Goal: Information Seeking & Learning: Learn about a topic

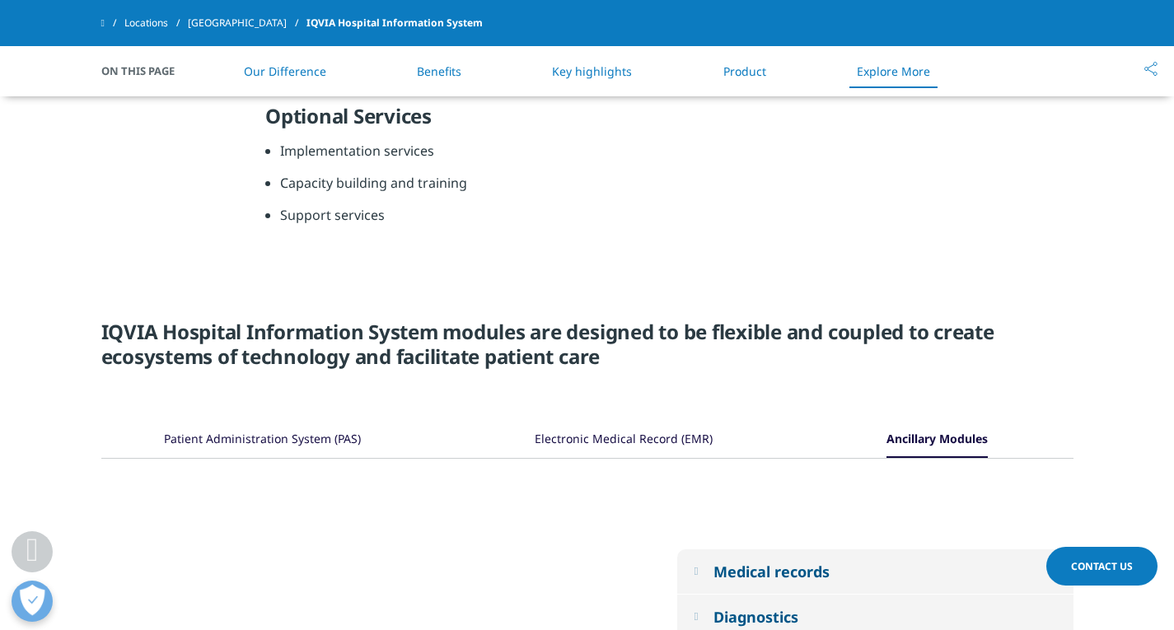
scroll to position [2063, 0]
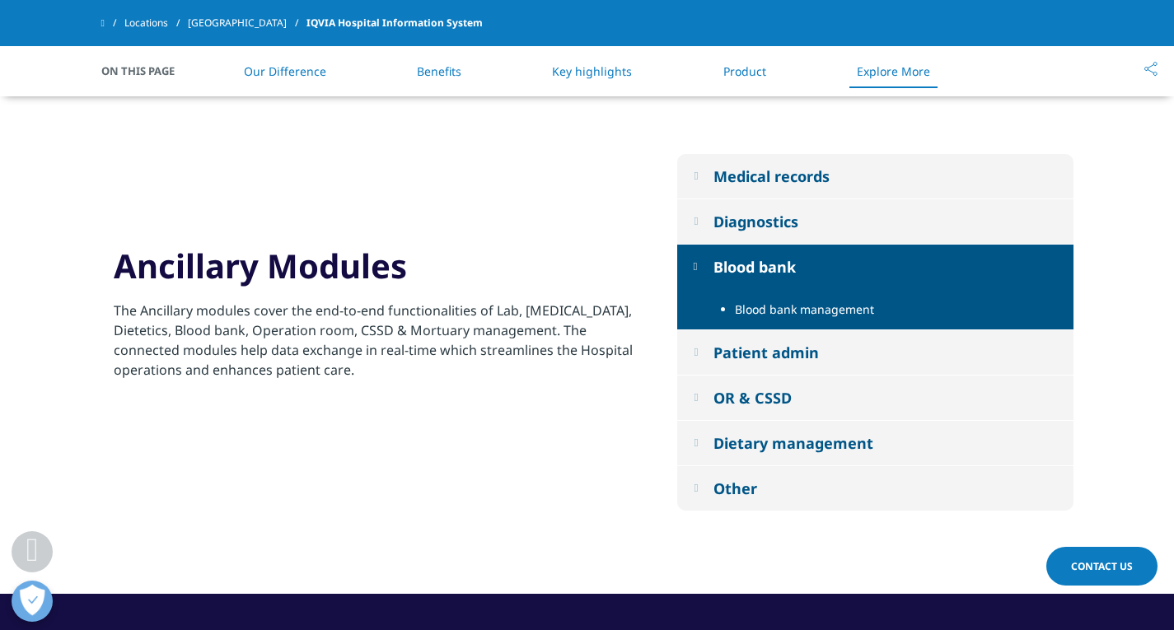
click at [733, 184] on div "Medical records" at bounding box center [772, 176] width 116 height 20
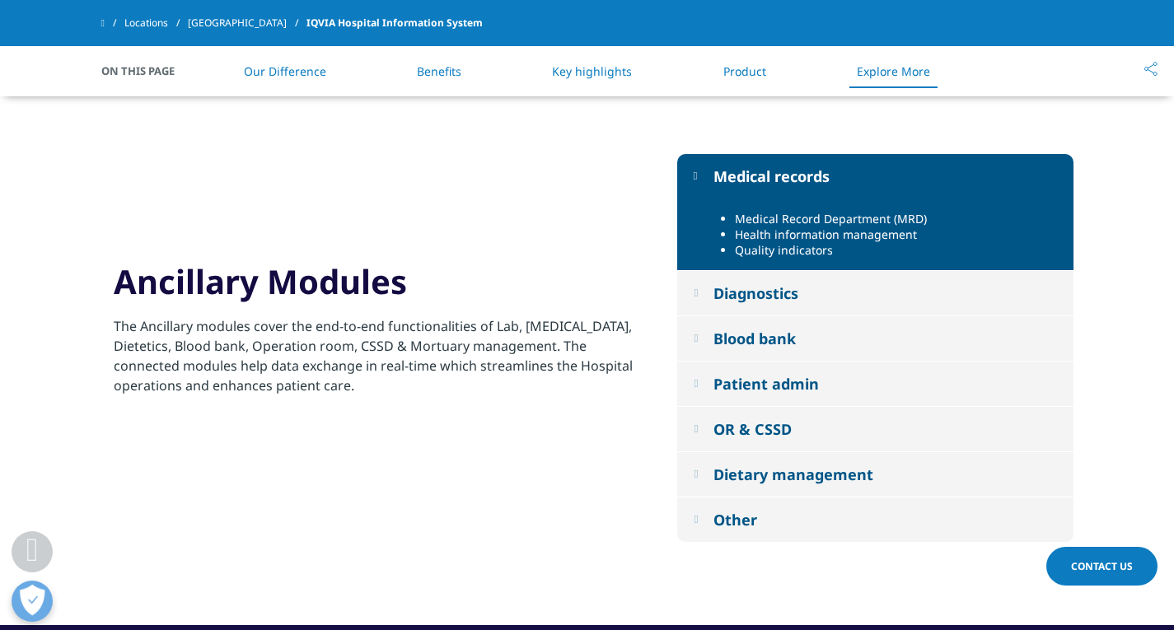
click at [743, 288] on div "Diagnostics" at bounding box center [756, 293] width 85 height 20
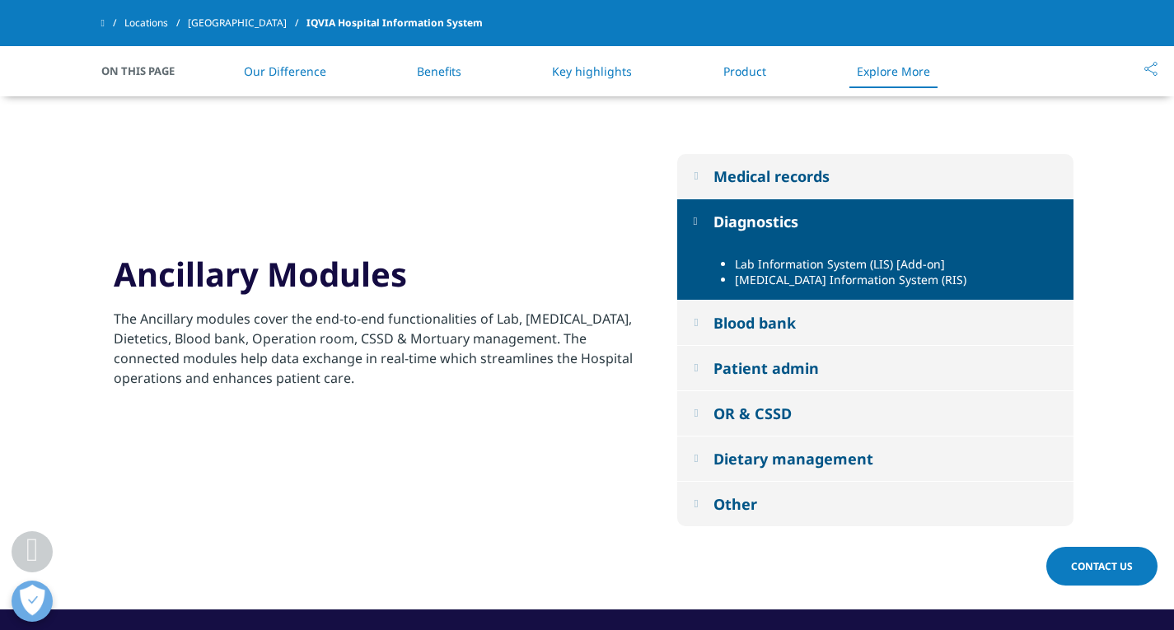
click at [740, 316] on div "Blood bank" at bounding box center [755, 323] width 82 height 20
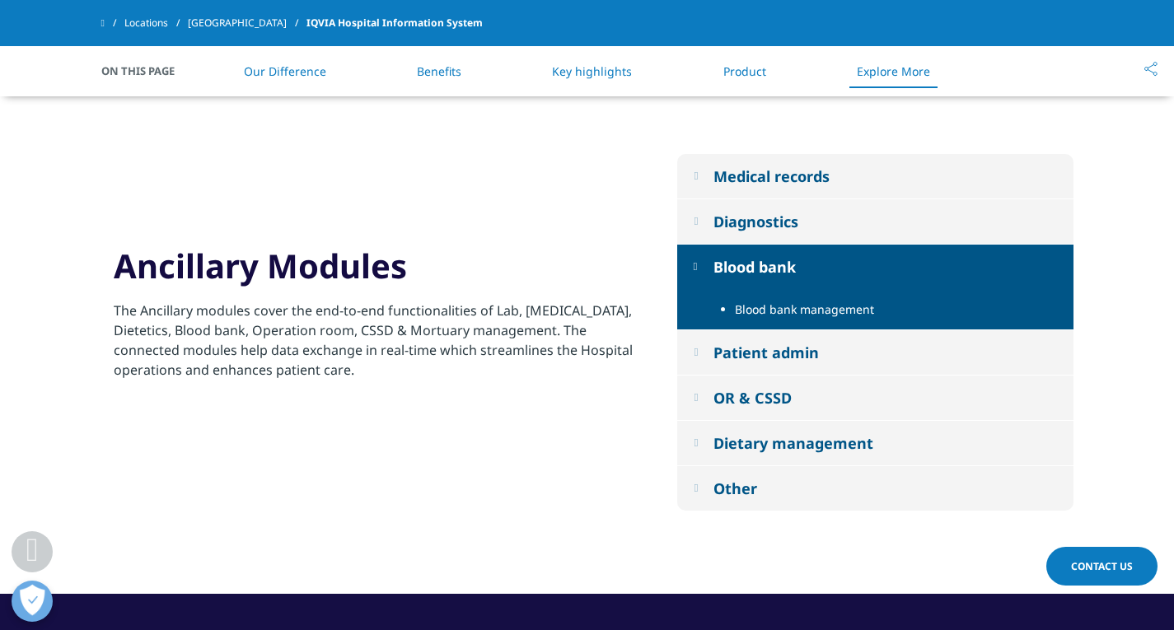
click at [734, 349] on div "Patient admin" at bounding box center [766, 353] width 105 height 20
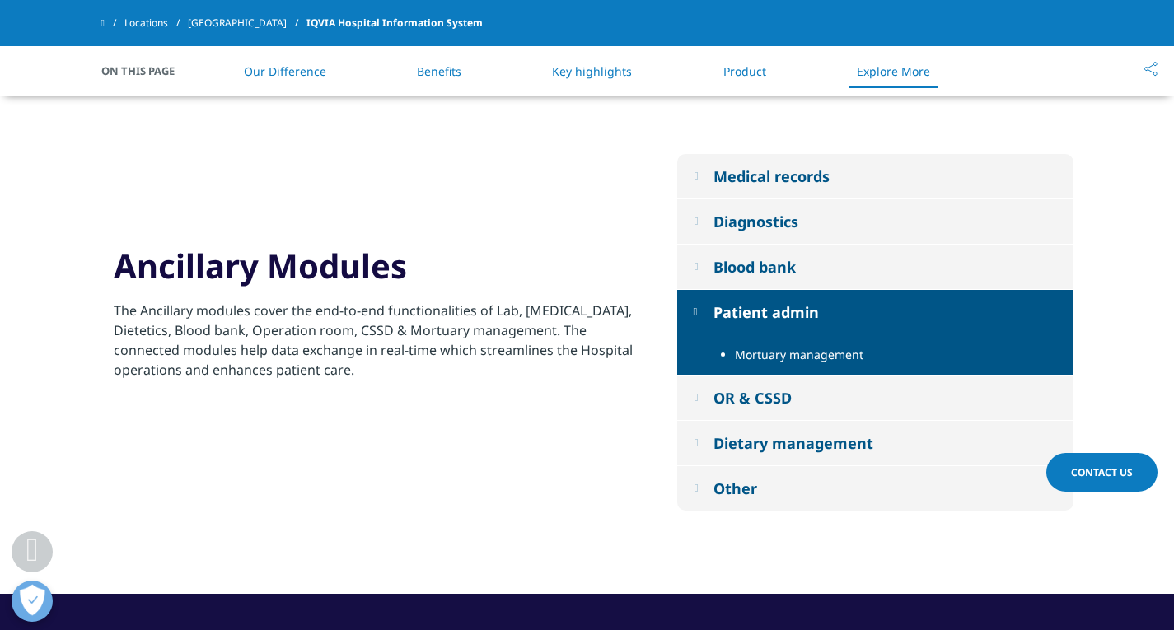
scroll to position [2172, 0]
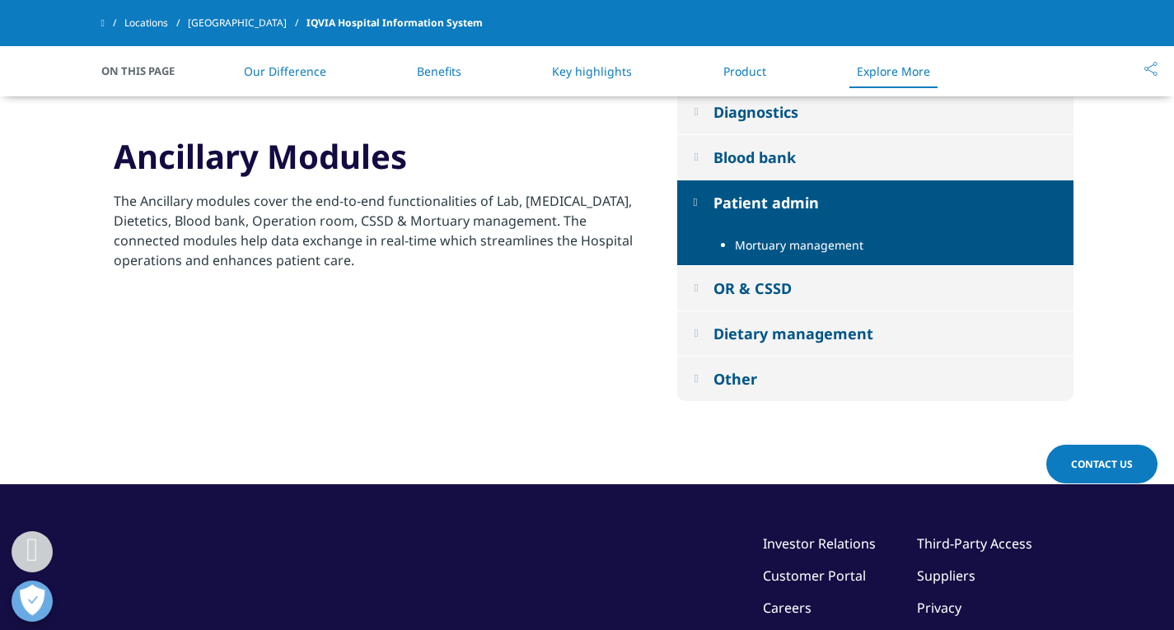
click at [745, 294] on div "OR & CSSD" at bounding box center [753, 289] width 78 height 20
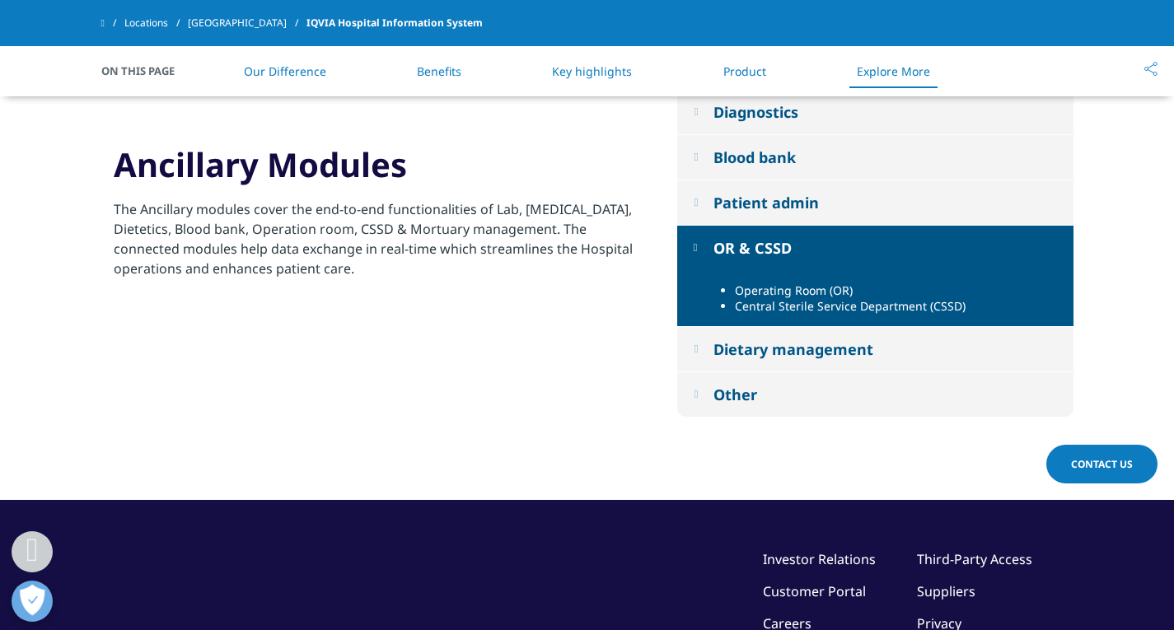
click at [738, 355] on div "Dietary management" at bounding box center [794, 349] width 160 height 20
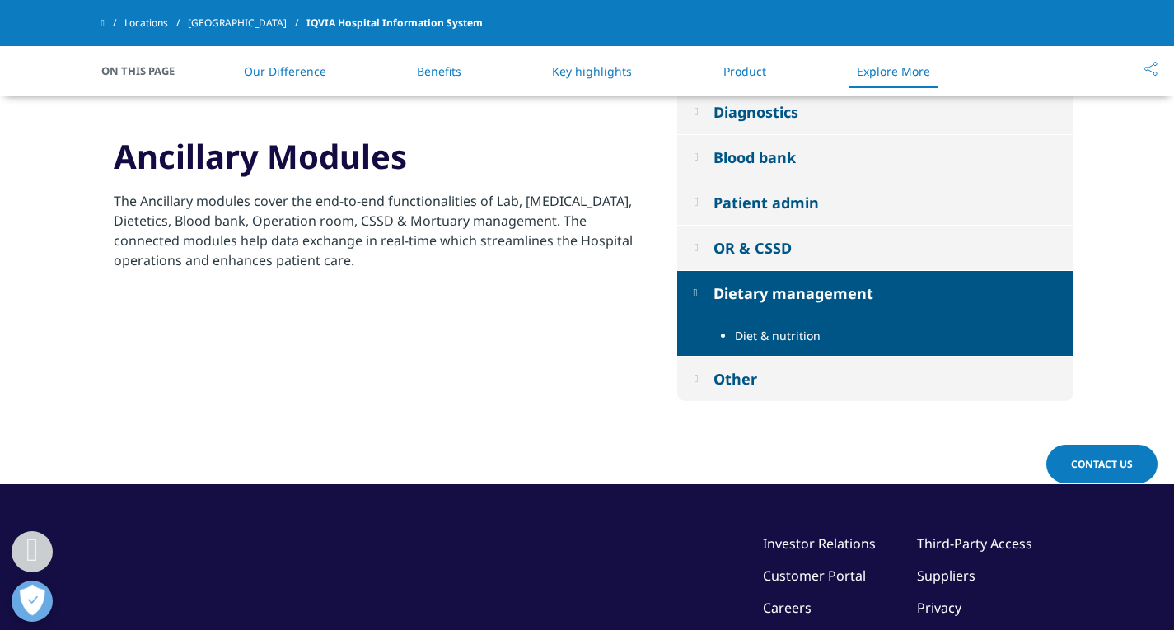
click at [733, 389] on div "Other" at bounding box center [736, 379] width 44 height 20
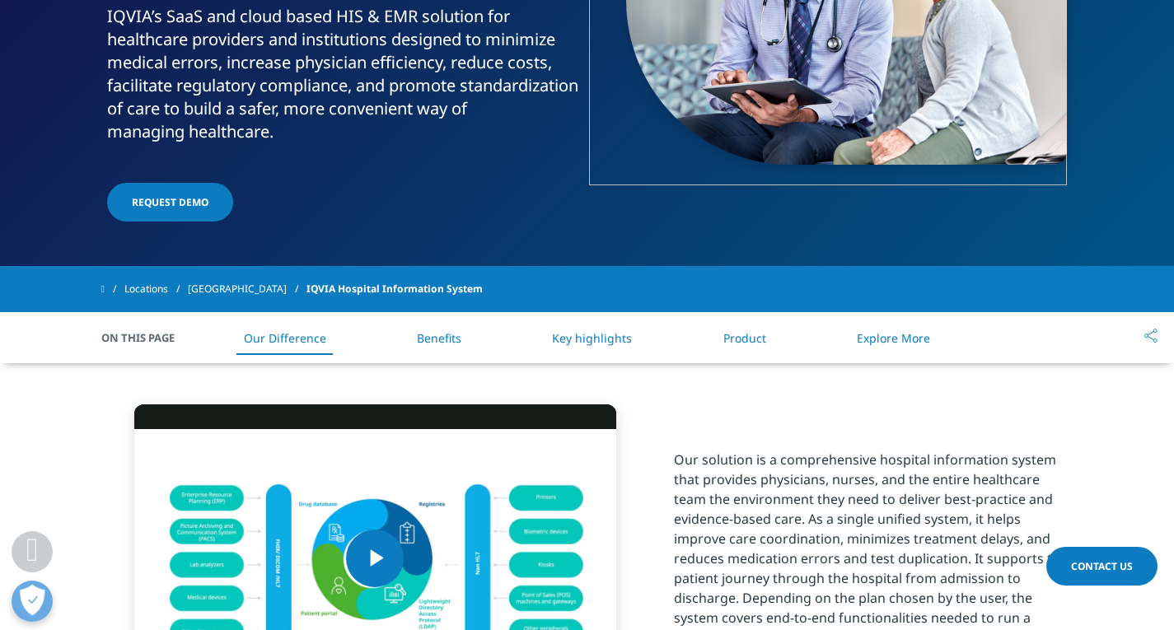
scroll to position [289, 0]
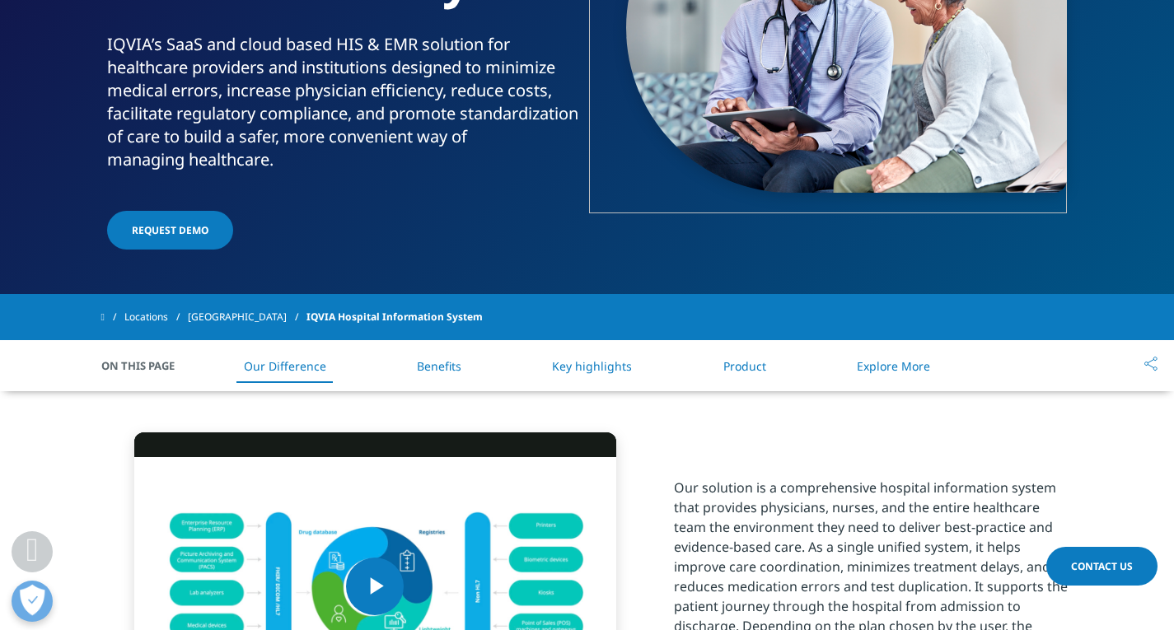
click at [424, 376] on li "Benefits" at bounding box center [438, 366] width 77 height 49
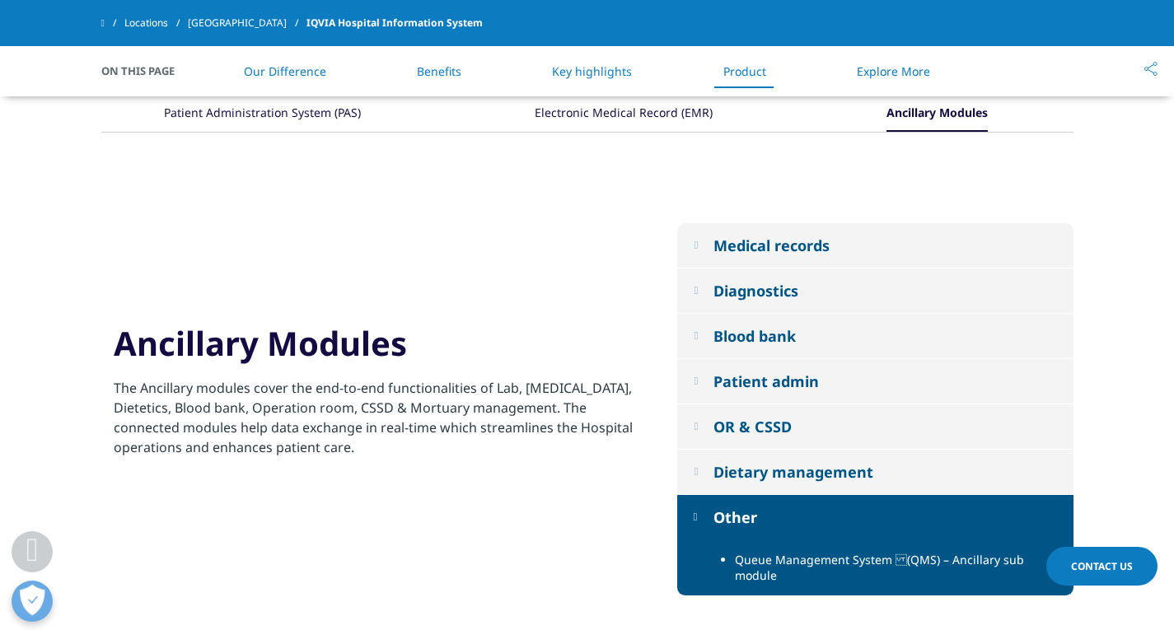
scroll to position [1998, 0]
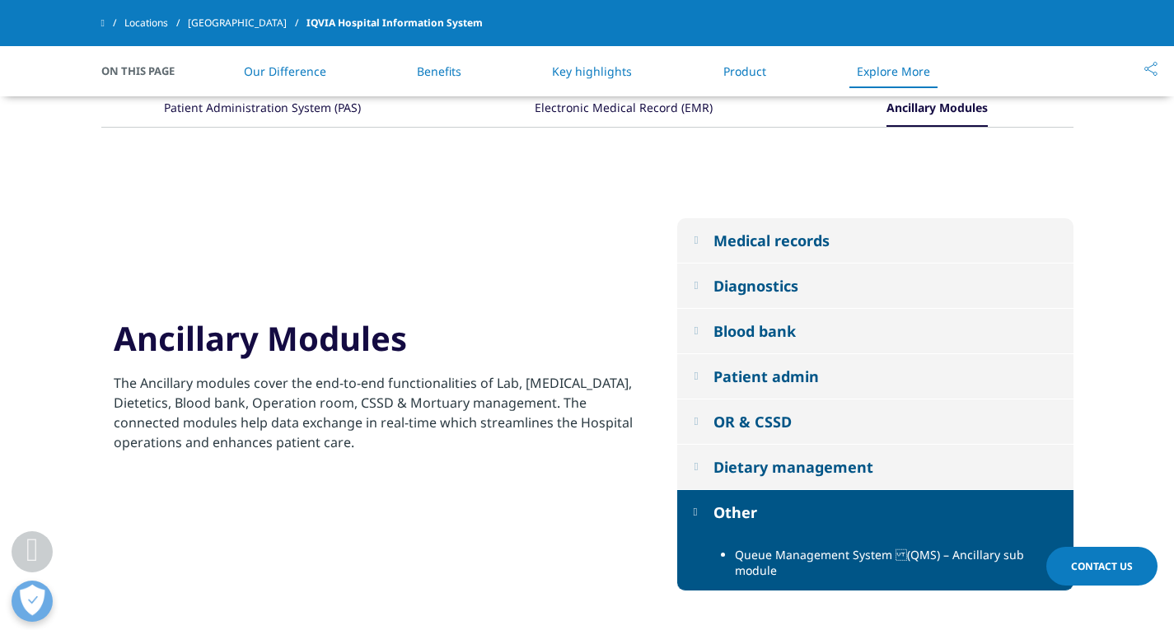
click at [729, 261] on button "Medical records" at bounding box center [875, 240] width 396 height 44
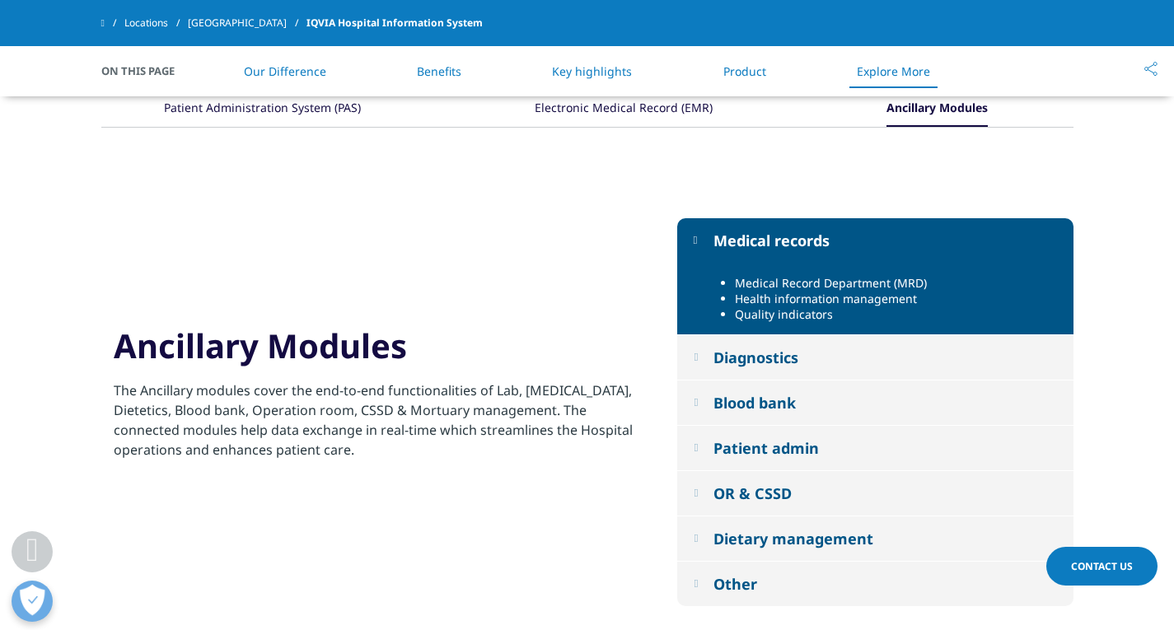
click at [740, 347] on button "Diagnostics" at bounding box center [875, 357] width 396 height 44
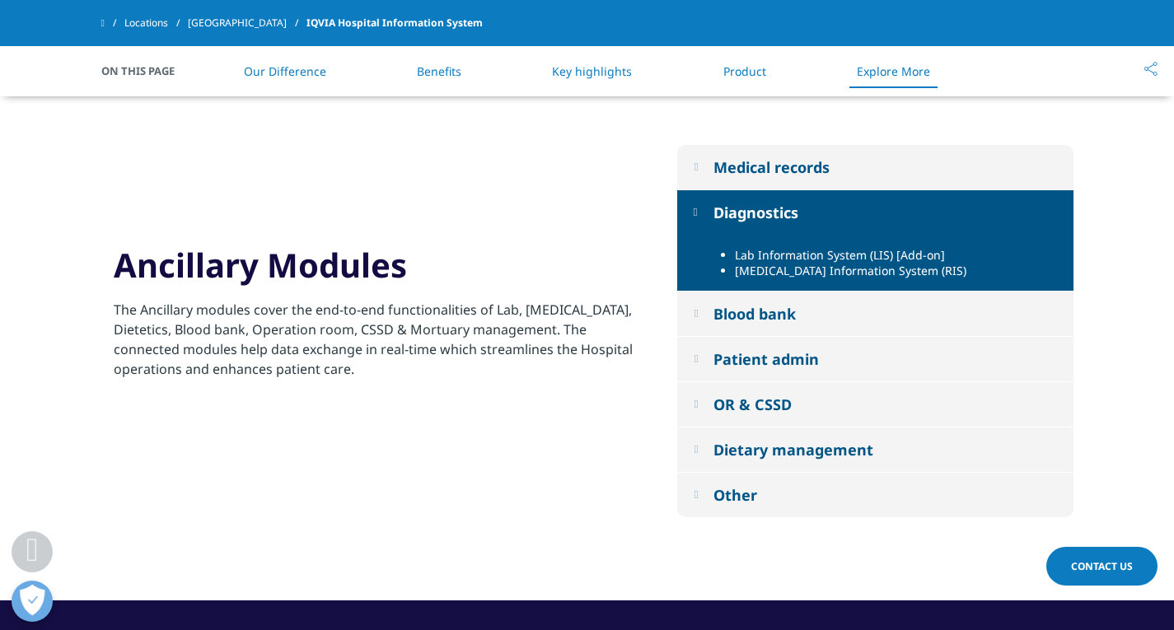
scroll to position [2072, 0]
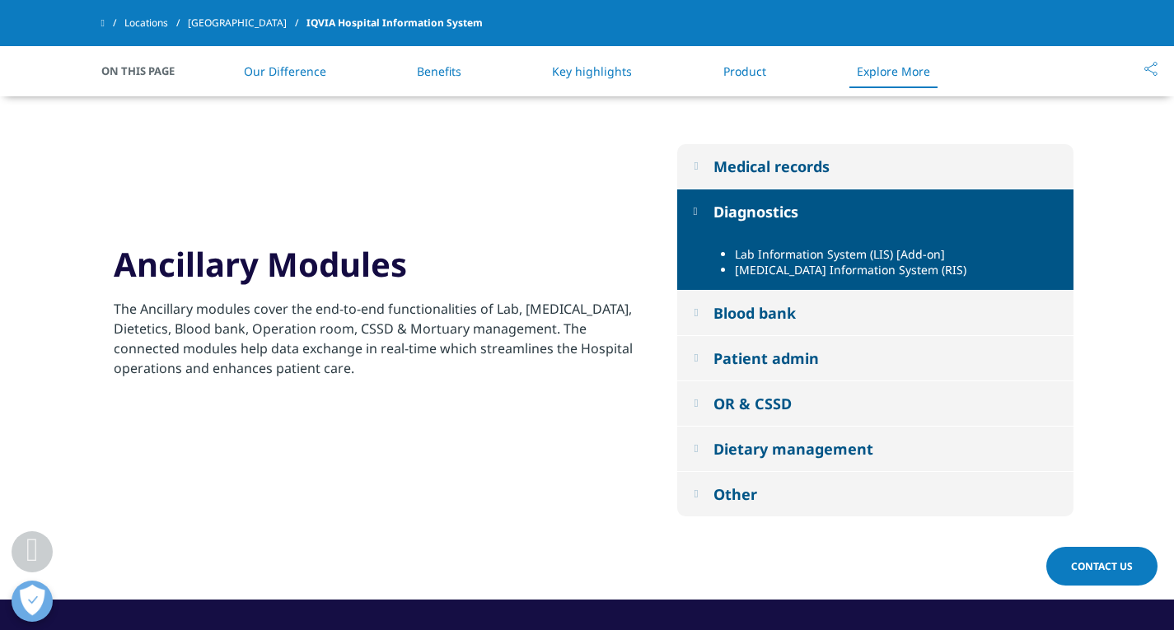
click at [729, 320] on div "Blood bank" at bounding box center [755, 313] width 82 height 20
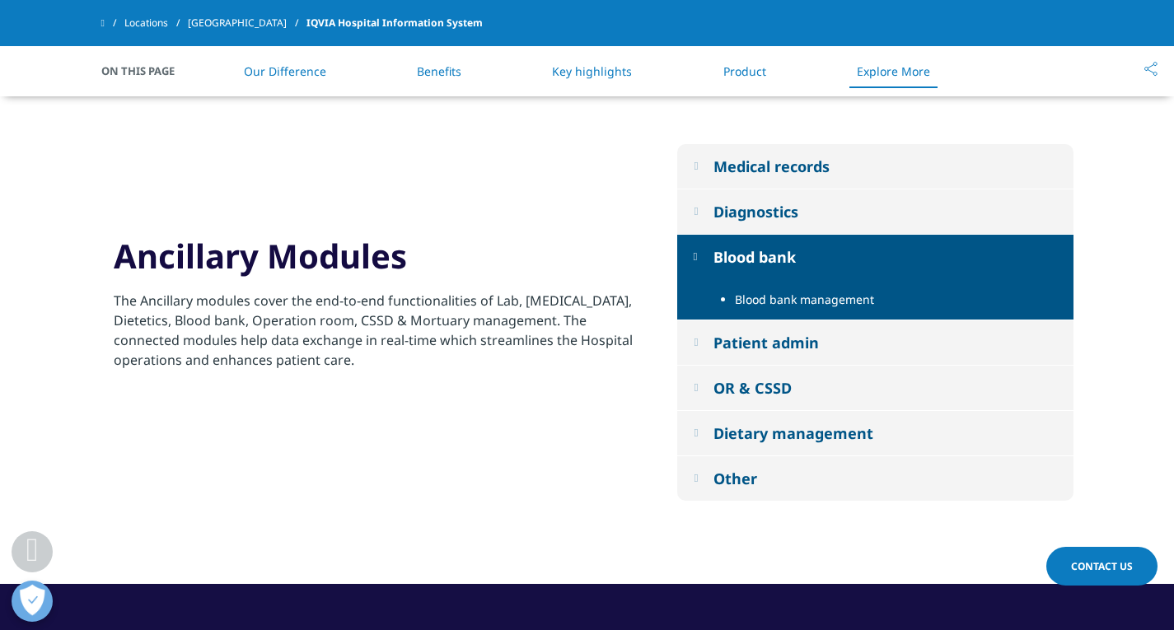
click at [729, 335] on div "Patient admin" at bounding box center [766, 343] width 105 height 20
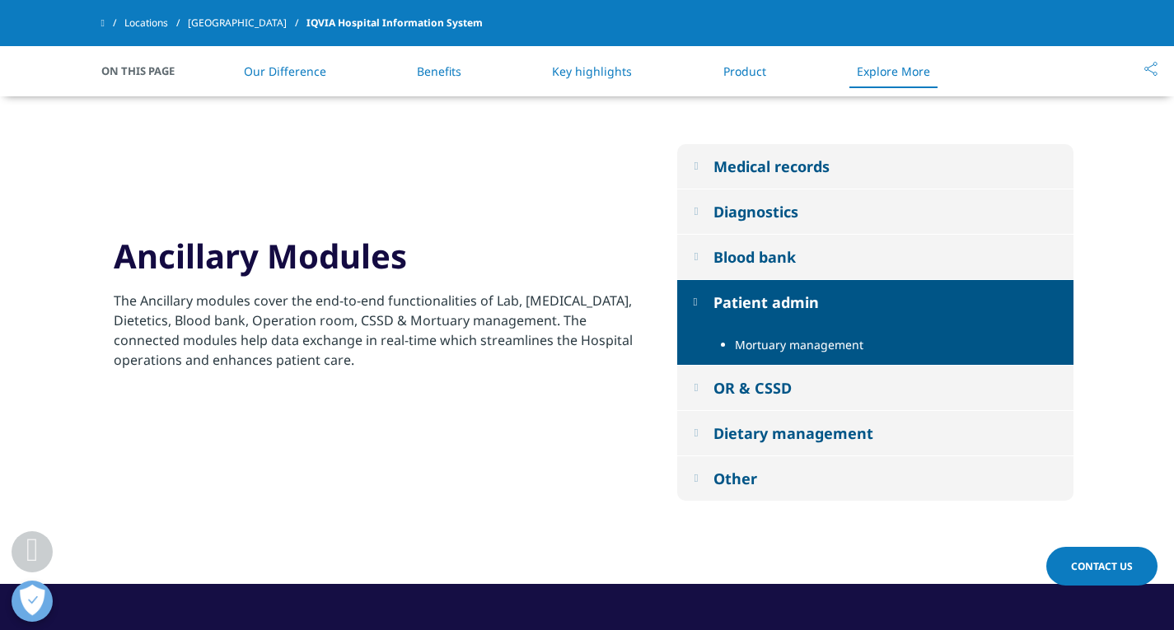
click at [736, 386] on div "OR & CSSD" at bounding box center [753, 388] width 78 height 20
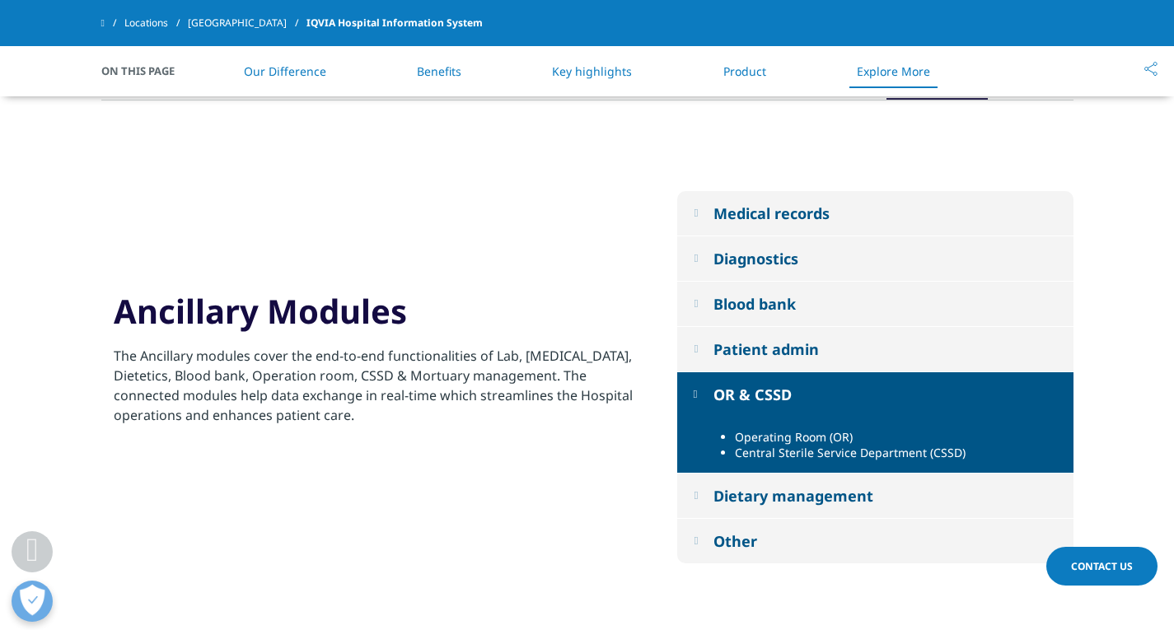
scroll to position [2025, 0]
click at [694, 214] on em at bounding box center [696, 213] width 4 height 11
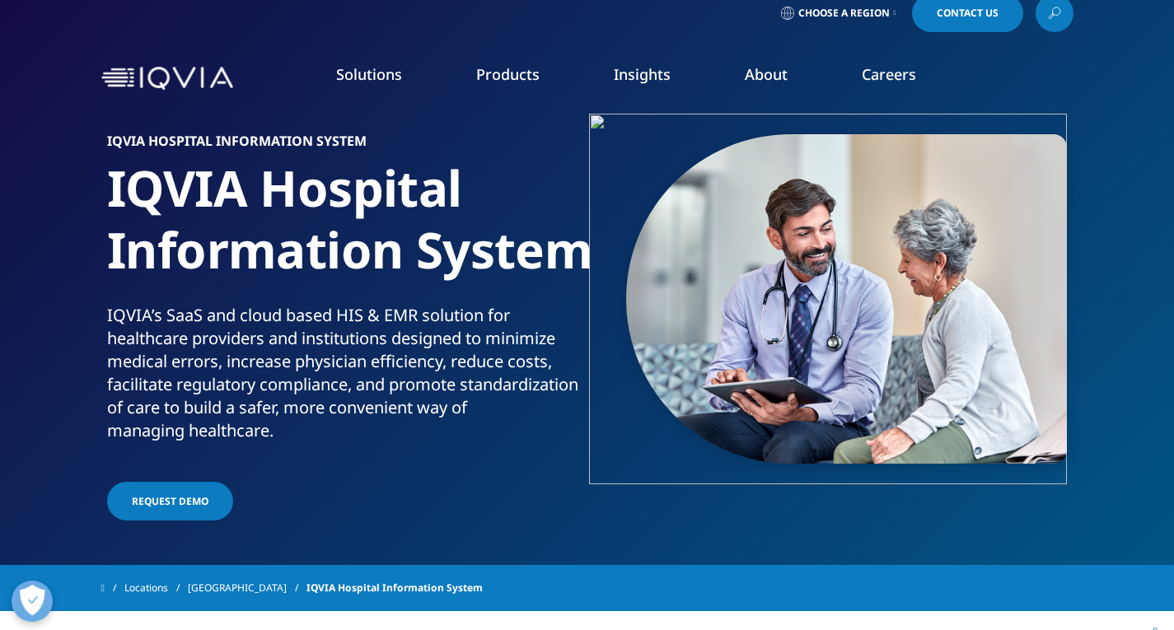
scroll to position [0, 0]
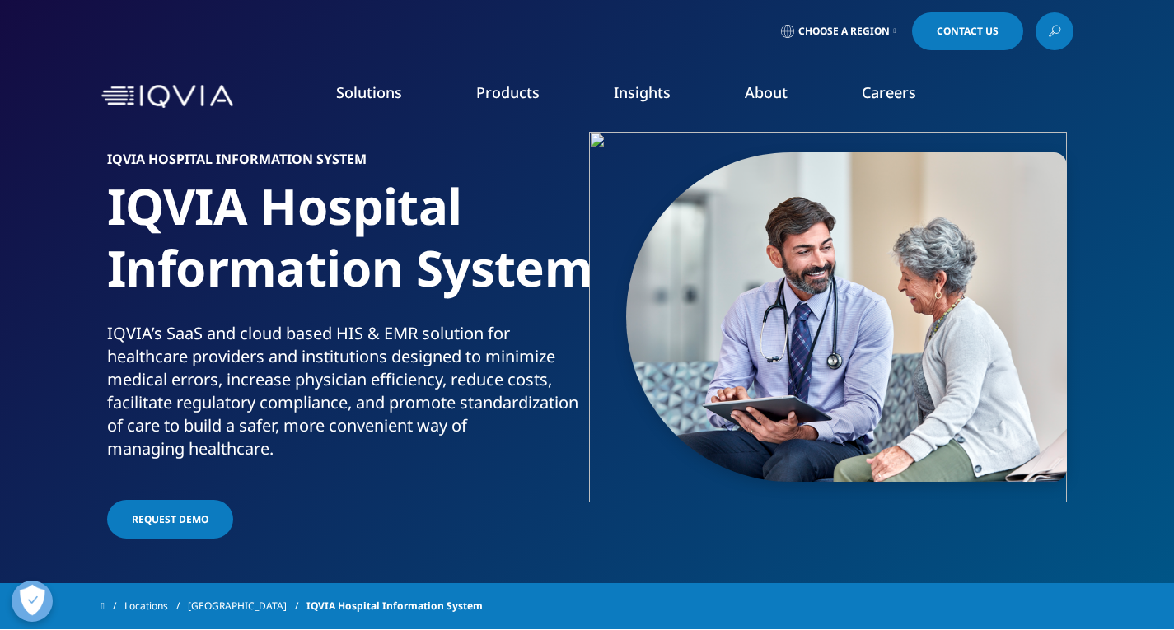
click at [873, 91] on link "Careers" at bounding box center [889, 92] width 54 height 20
click at [937, 35] on span "Contact Us" at bounding box center [968, 31] width 62 height 10
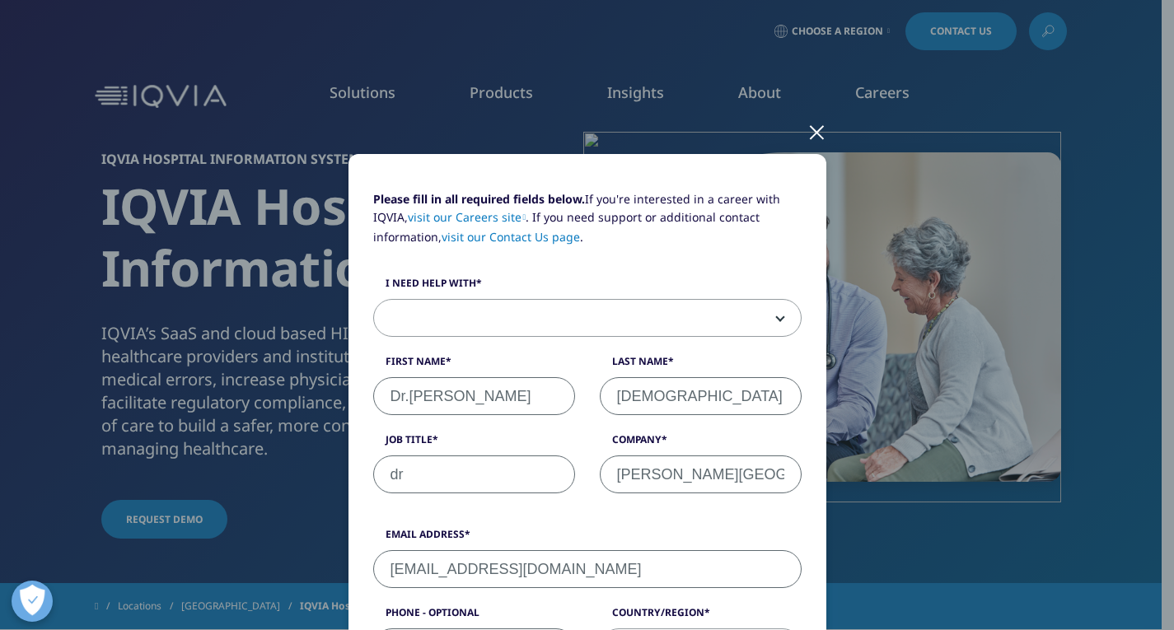
click at [818, 118] on div at bounding box center [817, 131] width 19 height 45
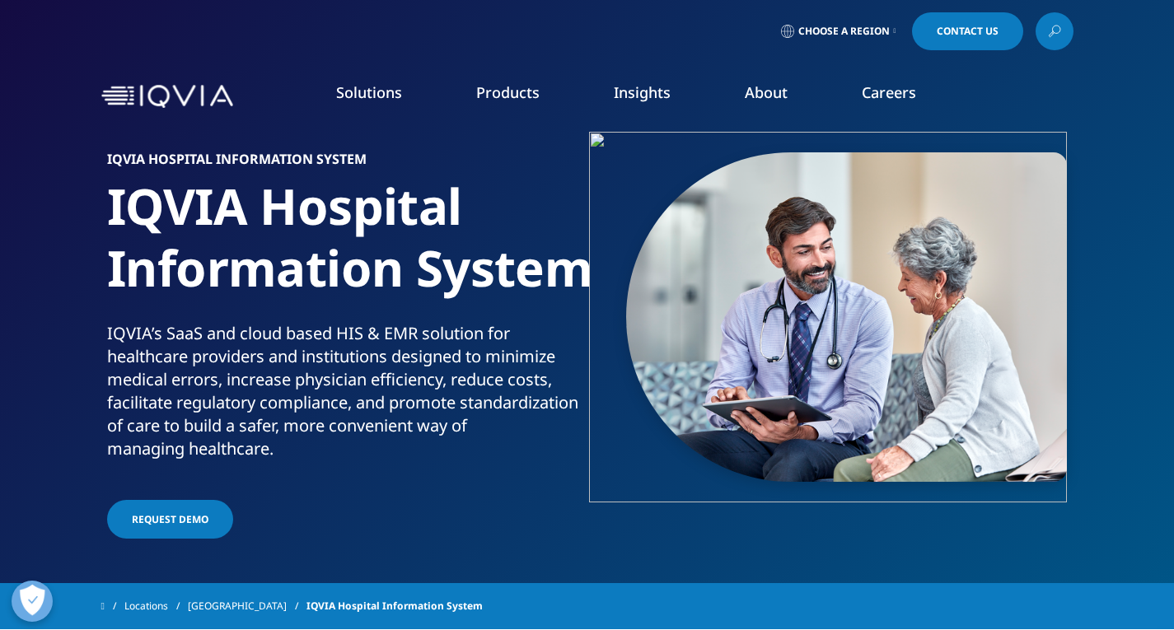
click at [972, 36] on span "Contact Us" at bounding box center [968, 31] width 62 height 10
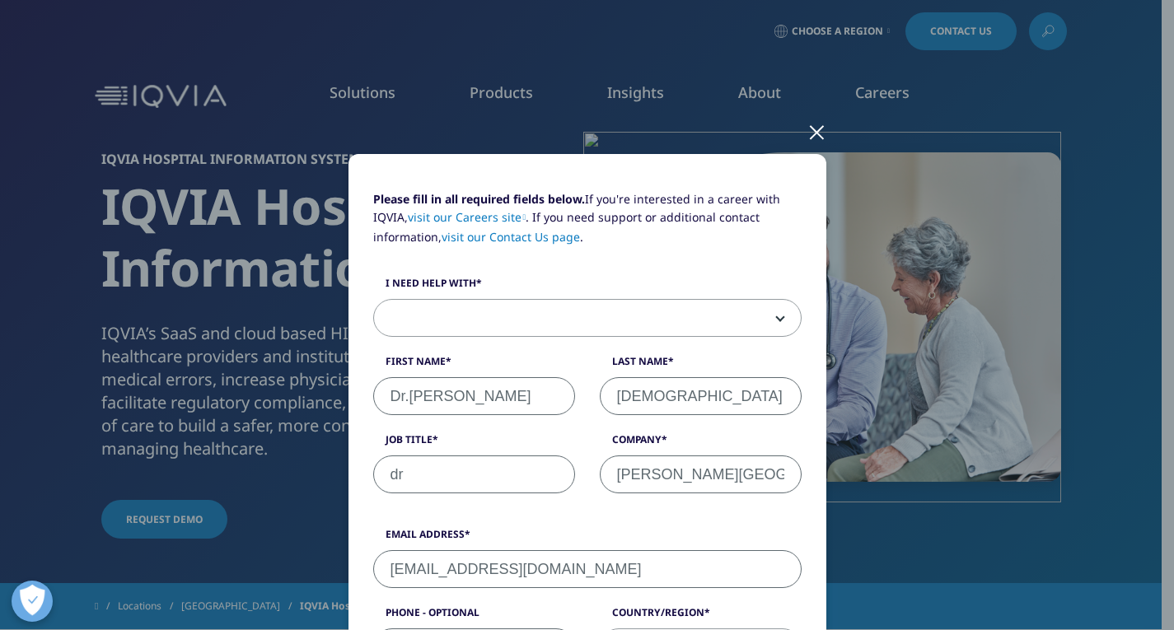
click at [810, 137] on div at bounding box center [817, 131] width 19 height 45
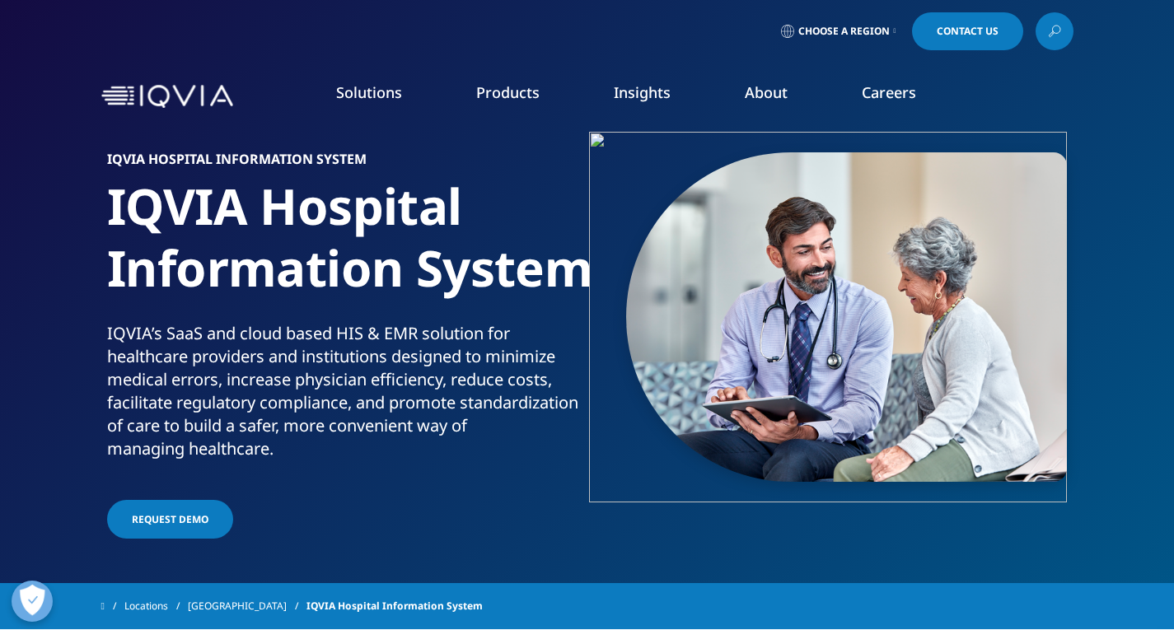
click at [833, 30] on span "Choose a Region" at bounding box center [843, 31] width 91 height 13
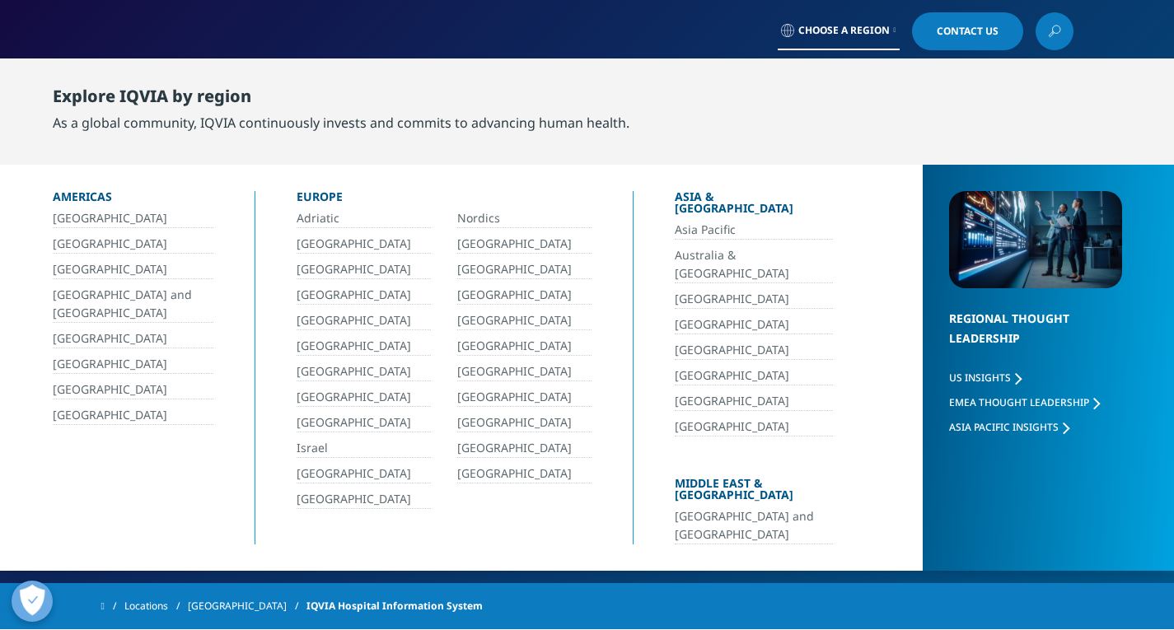
click at [833, 30] on span "Choose a Region" at bounding box center [843, 30] width 91 height 13
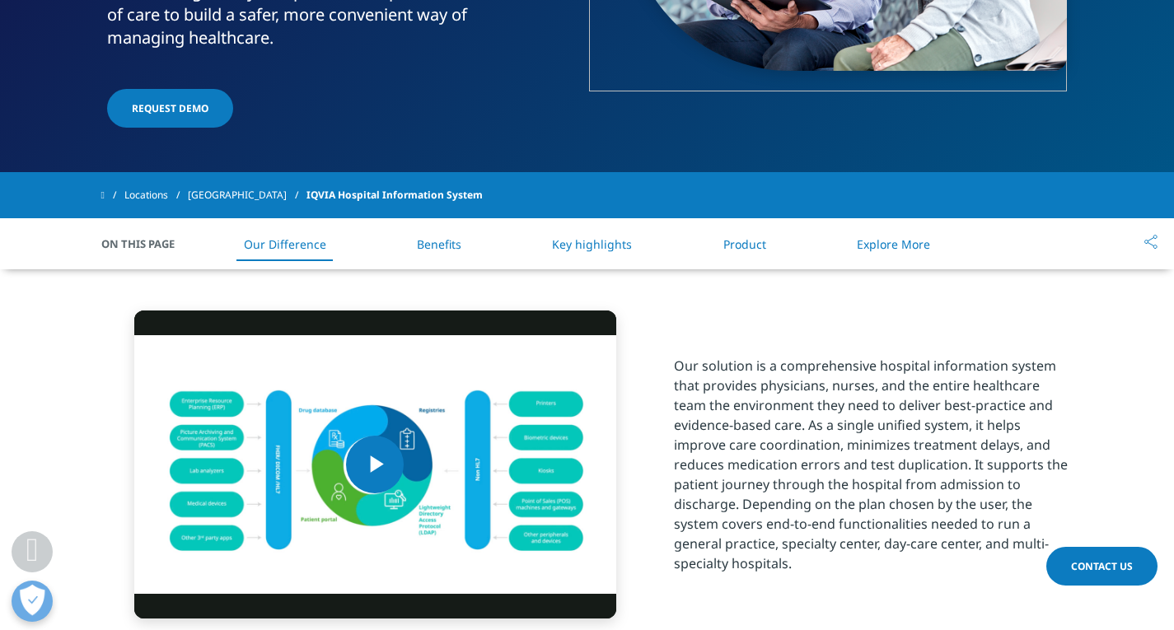
scroll to position [410, 0]
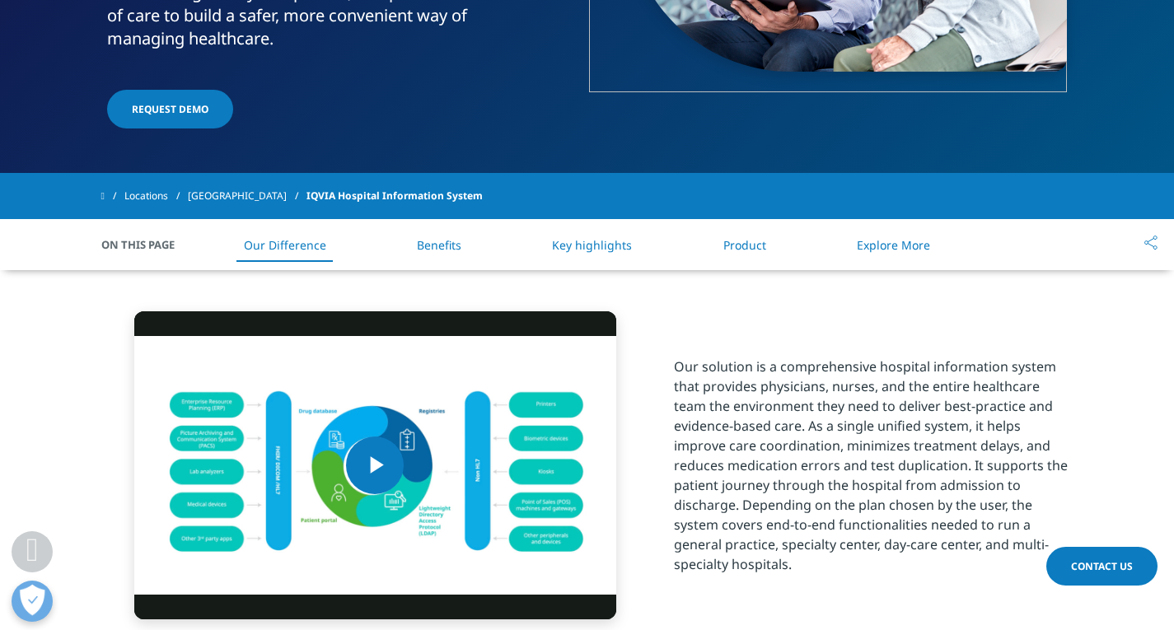
click at [152, 247] on span "On This Page" at bounding box center [146, 244] width 91 height 16
click at [410, 255] on li "Benefits" at bounding box center [438, 245] width 77 height 49
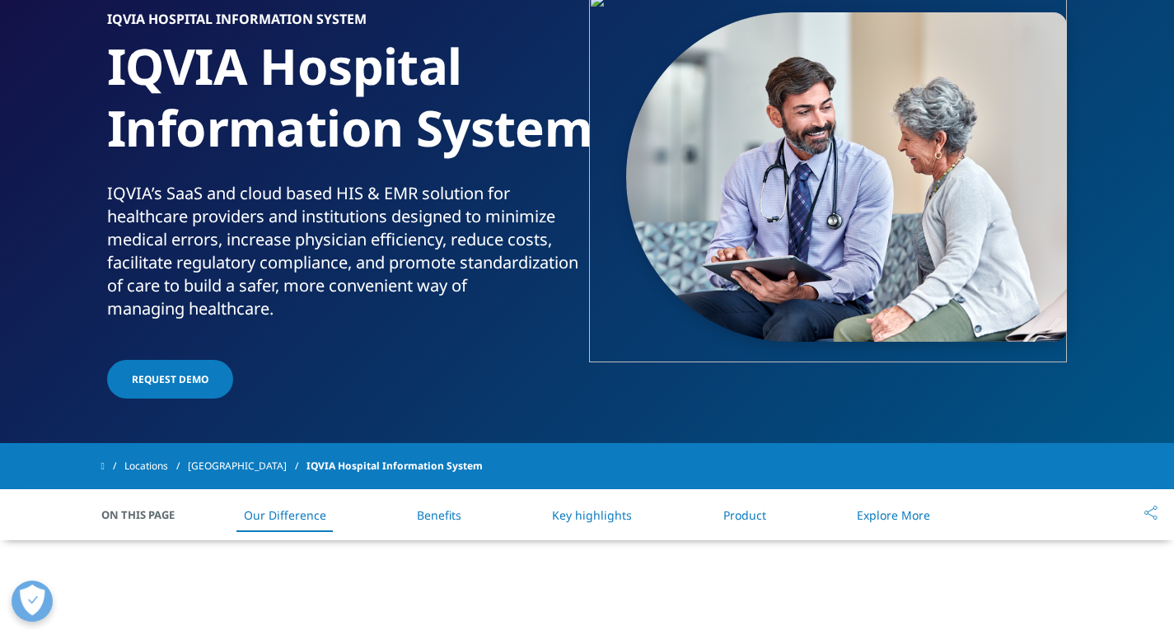
scroll to position [0, 0]
